Goal: Task Accomplishment & Management: Complete application form

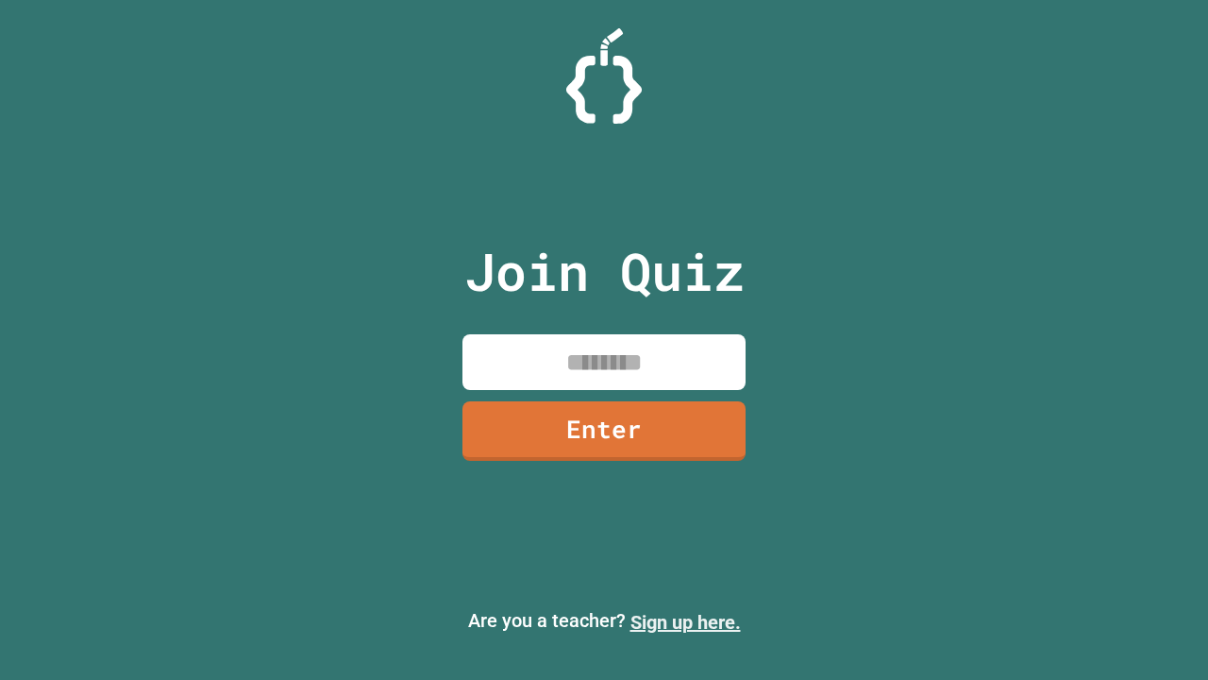
click at [685, 622] on link "Sign up here." at bounding box center [685, 622] width 110 height 23
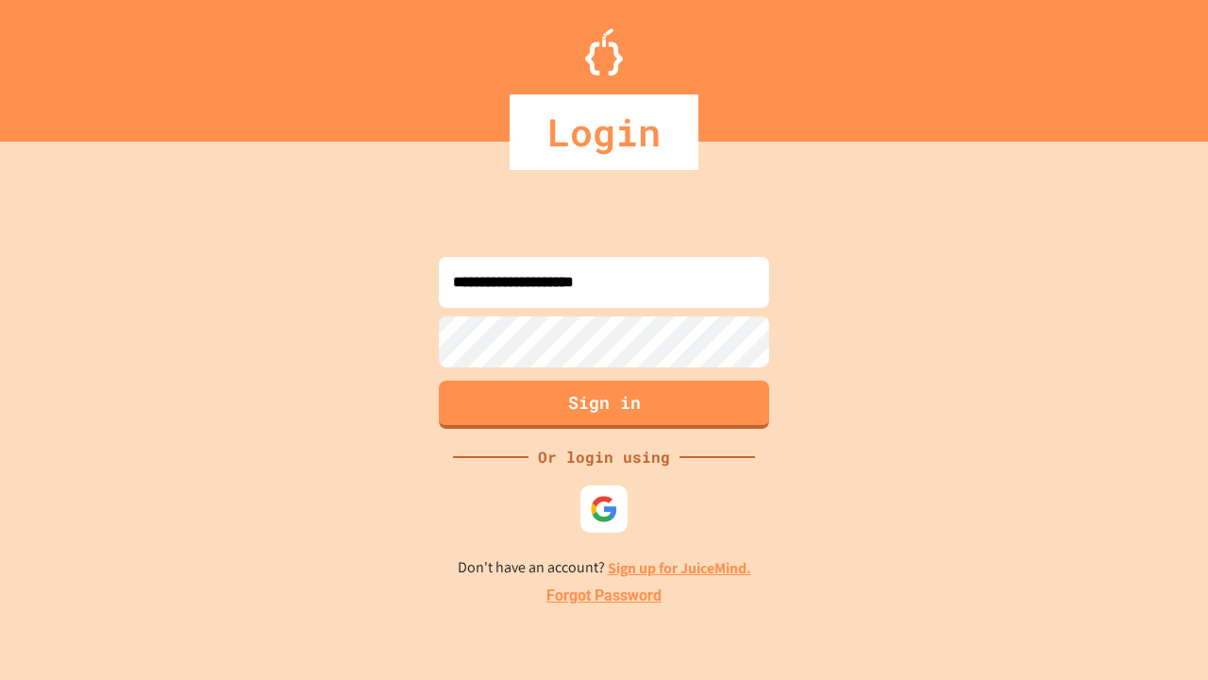
type input "**********"
